Goal: Navigation & Orientation: Go to known website

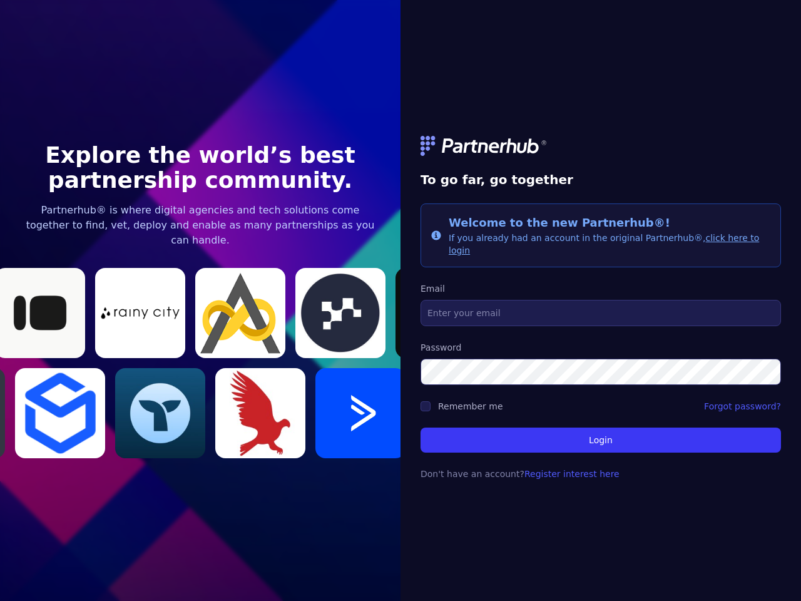
click at [601, 152] on link at bounding box center [600, 146] width 360 height 20
